Goal: Find specific page/section: Find specific page/section

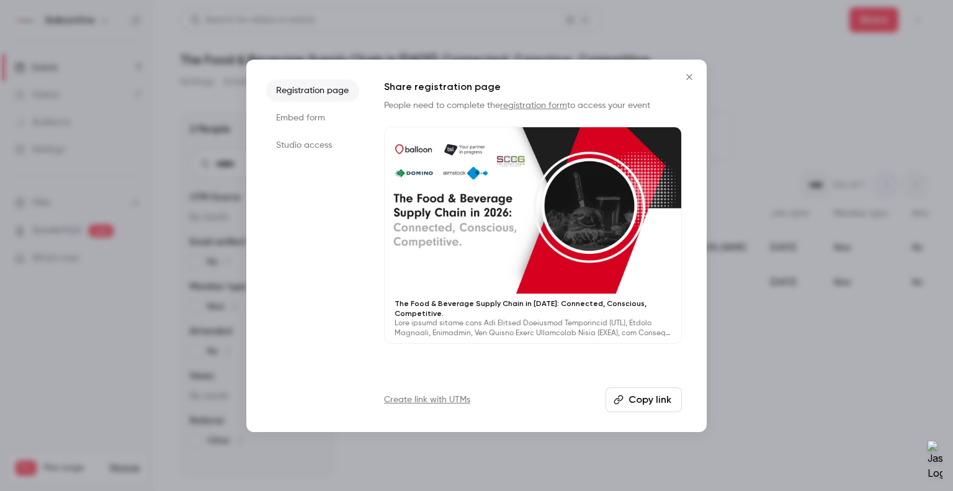
click at [693, 72] on icon "Close" at bounding box center [689, 77] width 15 height 10
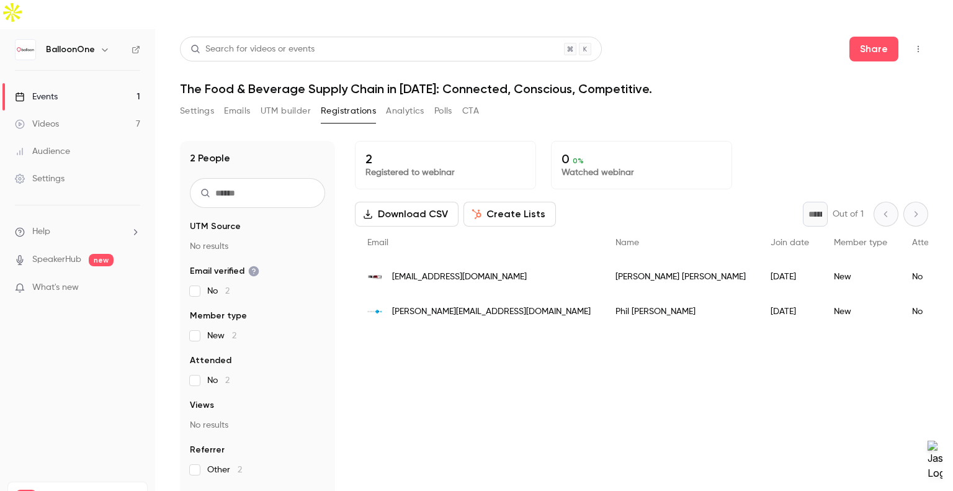
click at [204, 101] on button "Settings" at bounding box center [197, 111] width 34 height 20
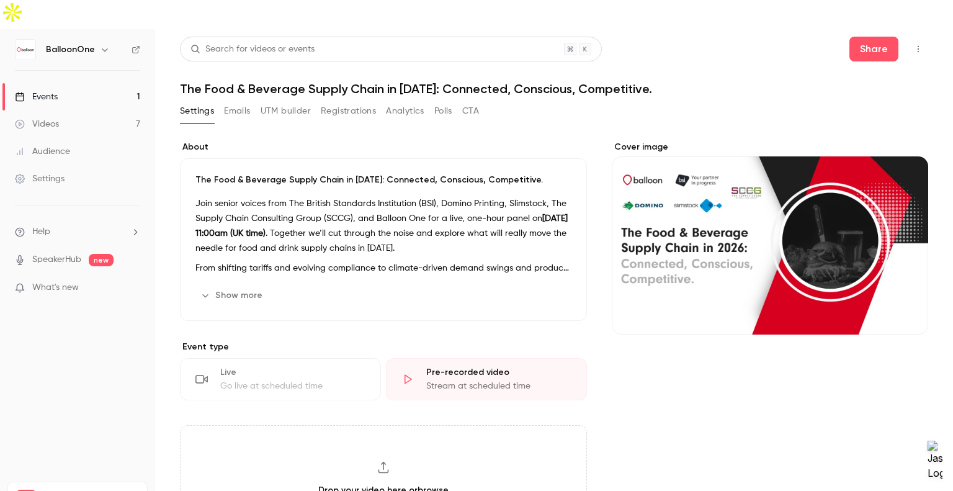
click at [236, 101] on button "Emails" at bounding box center [237, 111] width 26 height 20
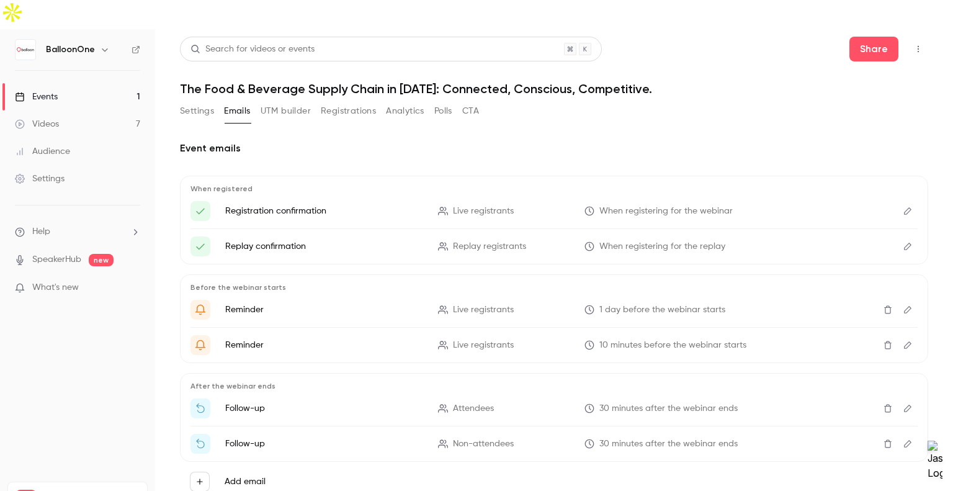
click at [276, 101] on button "UTM builder" at bounding box center [286, 111] width 50 height 20
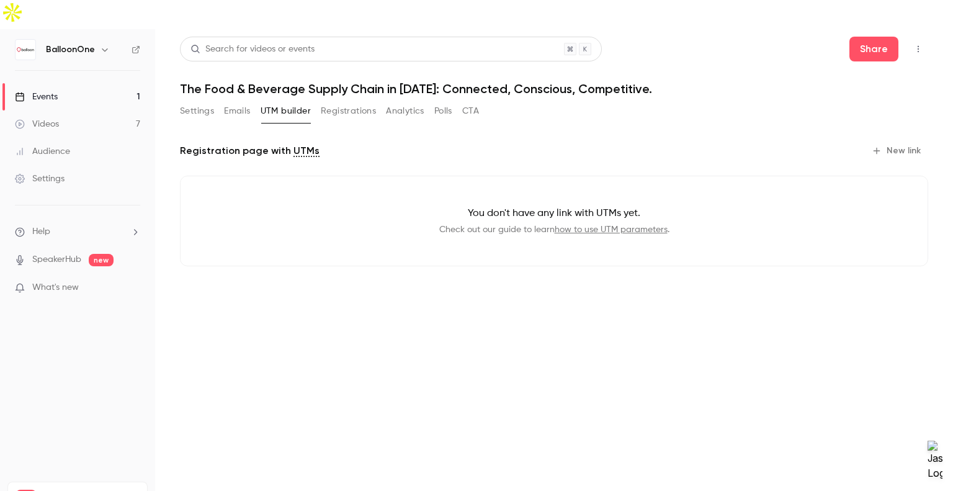
click at [367, 101] on button "Registrations" at bounding box center [348, 111] width 55 height 20
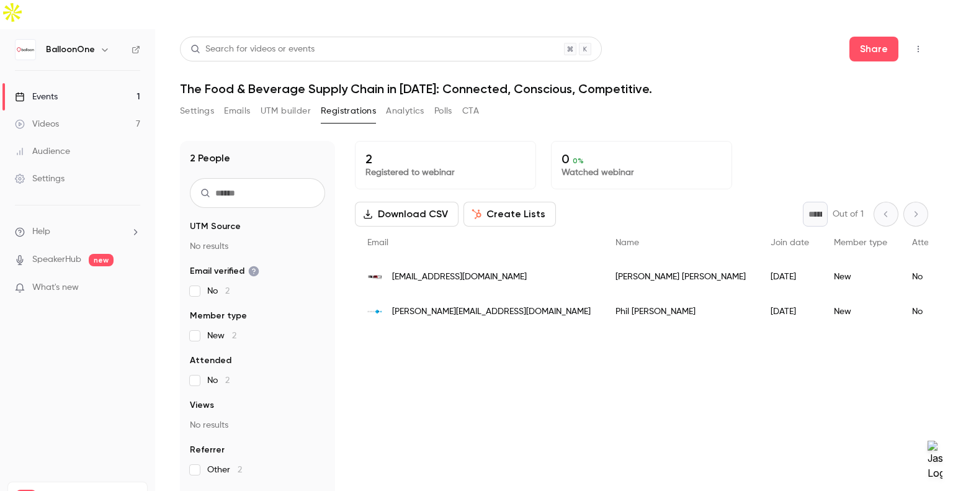
click at [409, 101] on button "Analytics" at bounding box center [405, 111] width 38 height 20
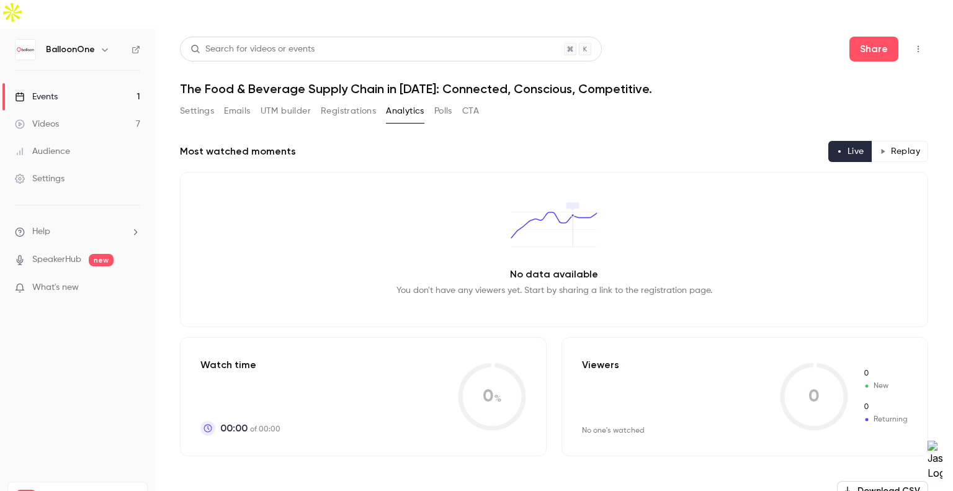
click at [204, 101] on button "Settings" at bounding box center [197, 111] width 34 height 20
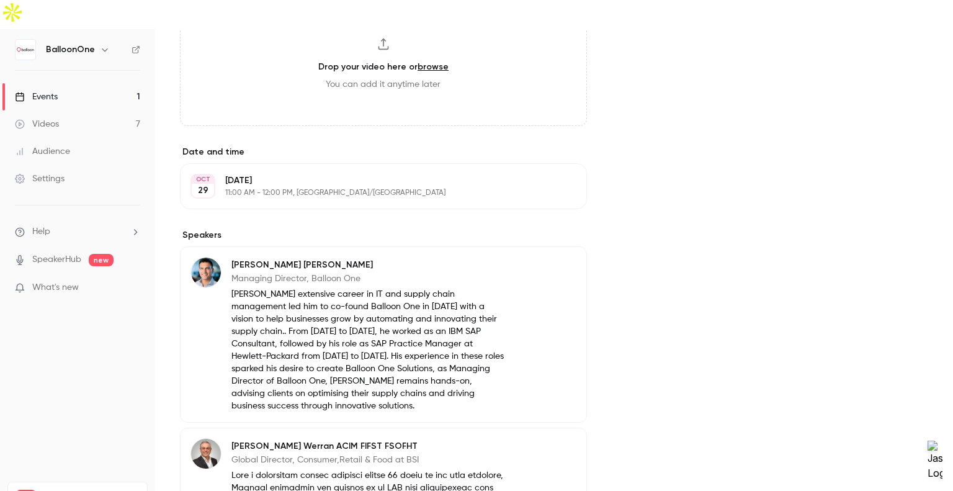
scroll to position [434, 0]
